Goal: Register for event/course

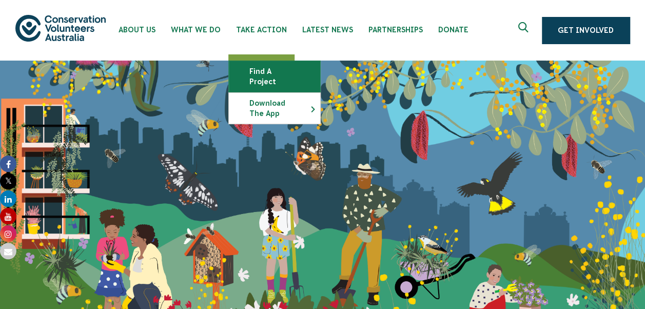
click at [252, 68] on link "Find a project" at bounding box center [274, 76] width 91 height 31
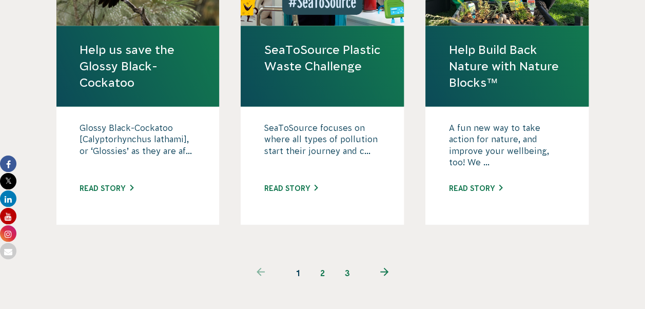
scroll to position [1078, 0]
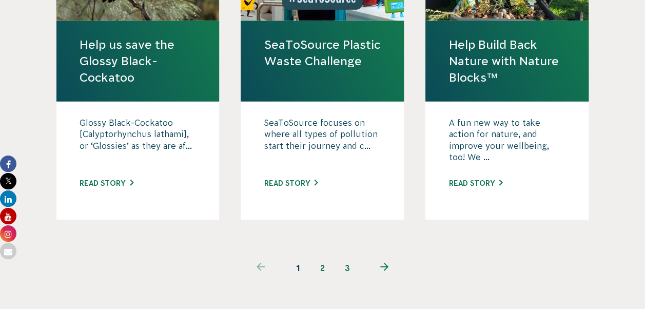
click at [320, 256] on link "2" at bounding box center [323, 268] width 25 height 25
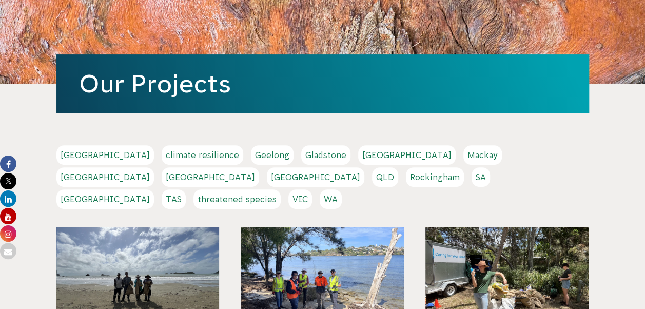
scroll to position [103, 0]
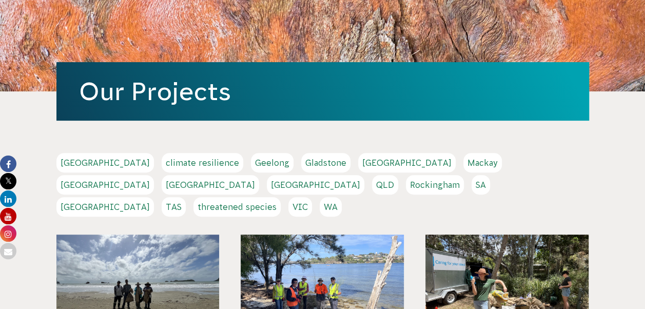
click at [312, 197] on link "VIC" at bounding box center [301, 207] width 24 height 20
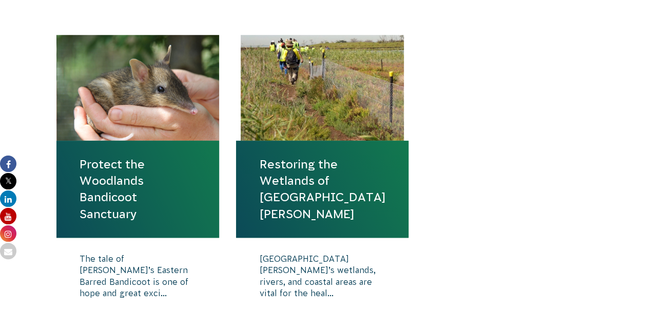
scroll to position [462, 0]
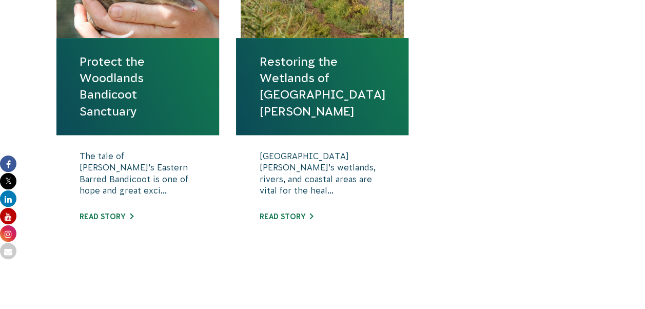
click at [117, 104] on link "Protect the Woodlands Bandicoot Sanctuary" at bounding box center [138, 86] width 117 height 66
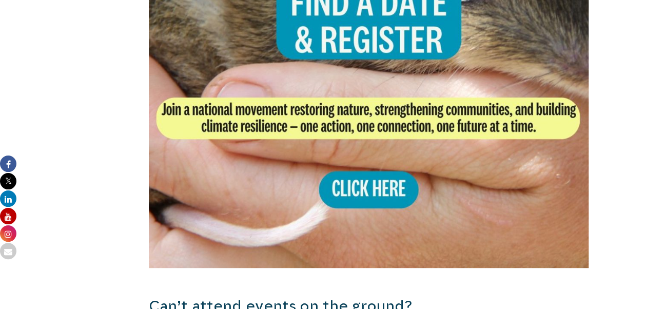
scroll to position [2105, 0]
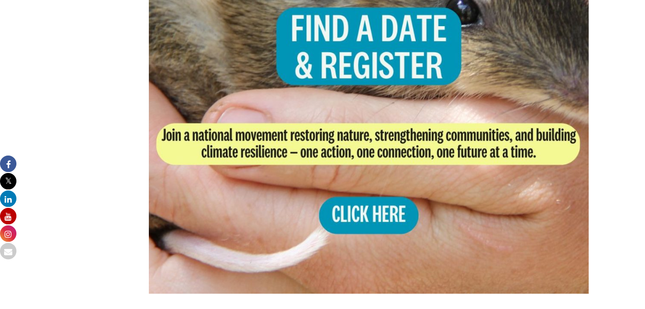
click at [359, 175] on img at bounding box center [369, 73] width 440 height 440
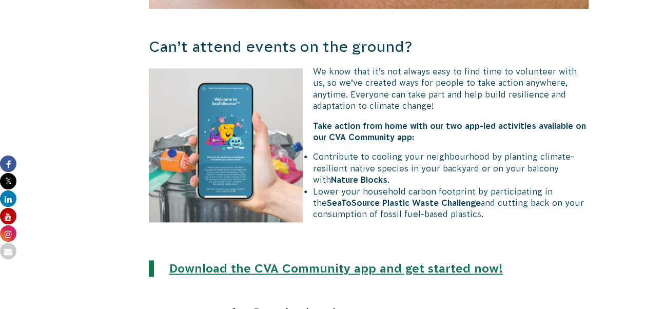
scroll to position [2567, 0]
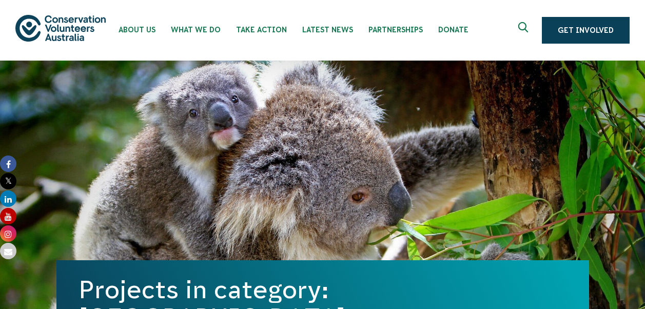
scroll to position [462, 0]
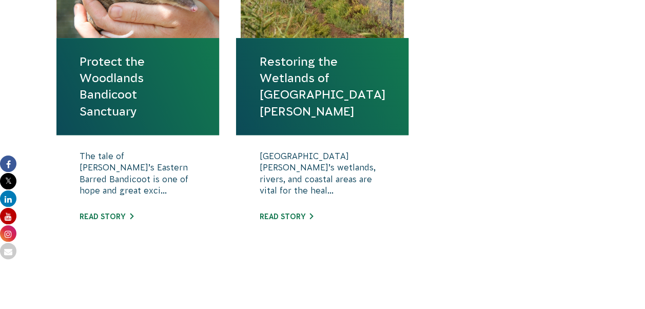
click at [315, 79] on link "Restoring the Wetlands of [GEOGRAPHIC_DATA][PERSON_NAME]" at bounding box center [322, 86] width 126 height 66
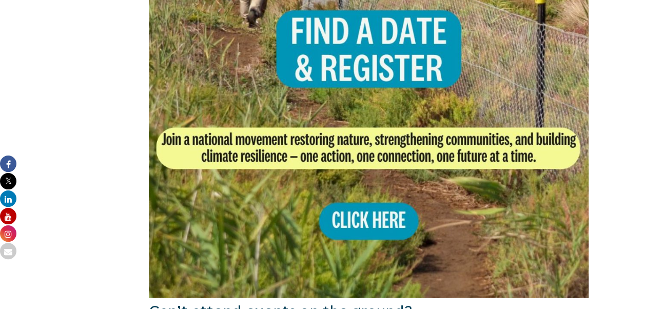
scroll to position [821, 0]
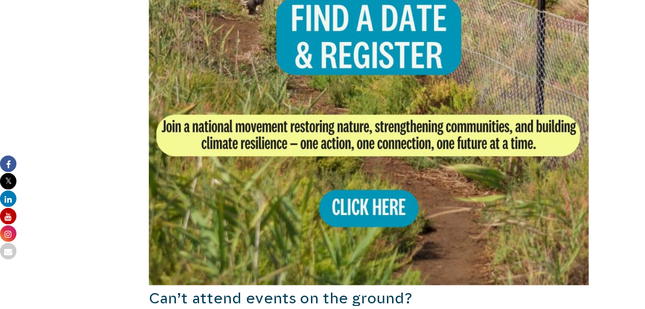
click at [326, 173] on img at bounding box center [369, 64] width 440 height 440
